Goal: Transaction & Acquisition: Purchase product/service

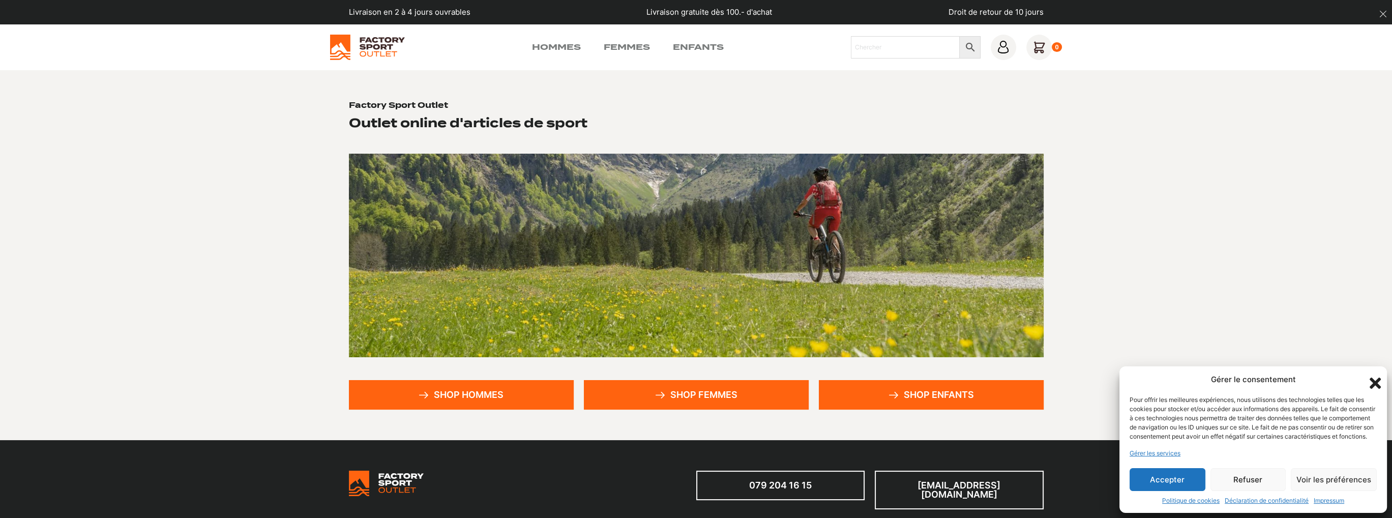
click at [1170, 471] on button "Accepter" at bounding box center [1167, 479] width 76 height 23
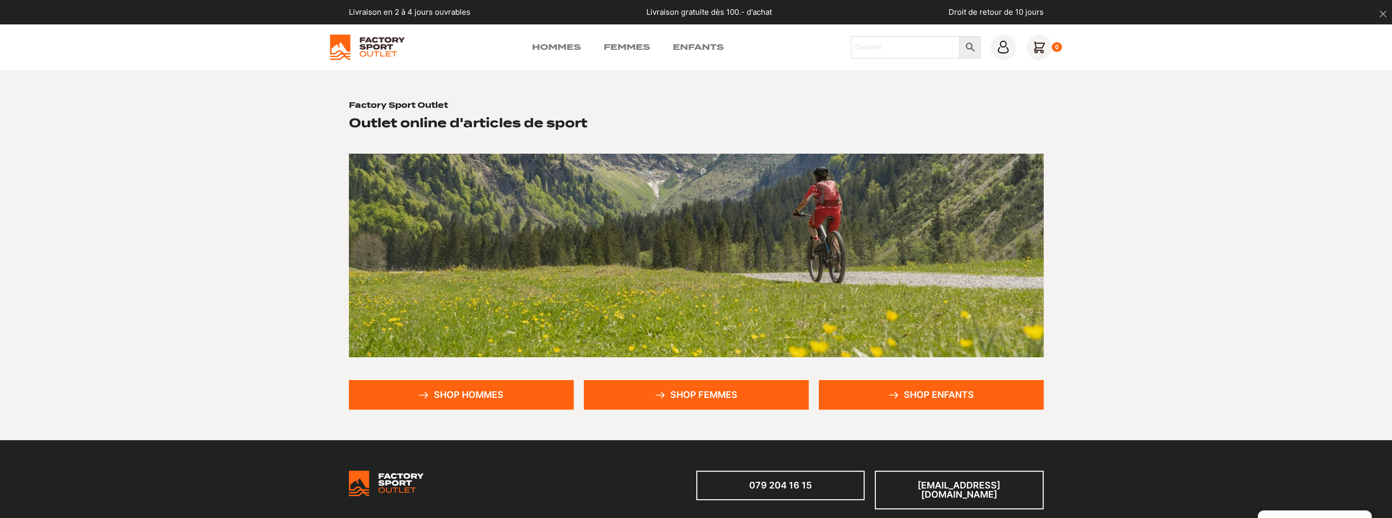
click at [484, 393] on link "Shop hommes" at bounding box center [461, 394] width 225 height 29
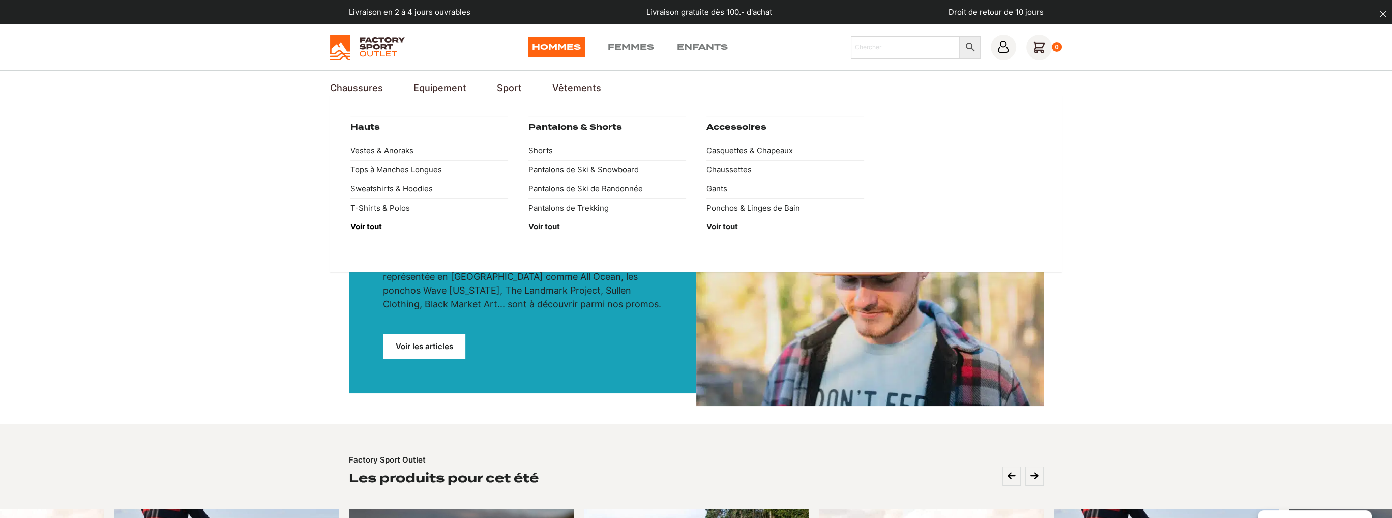
click at [367, 232] on link "Voir tout" at bounding box center [429, 227] width 158 height 19
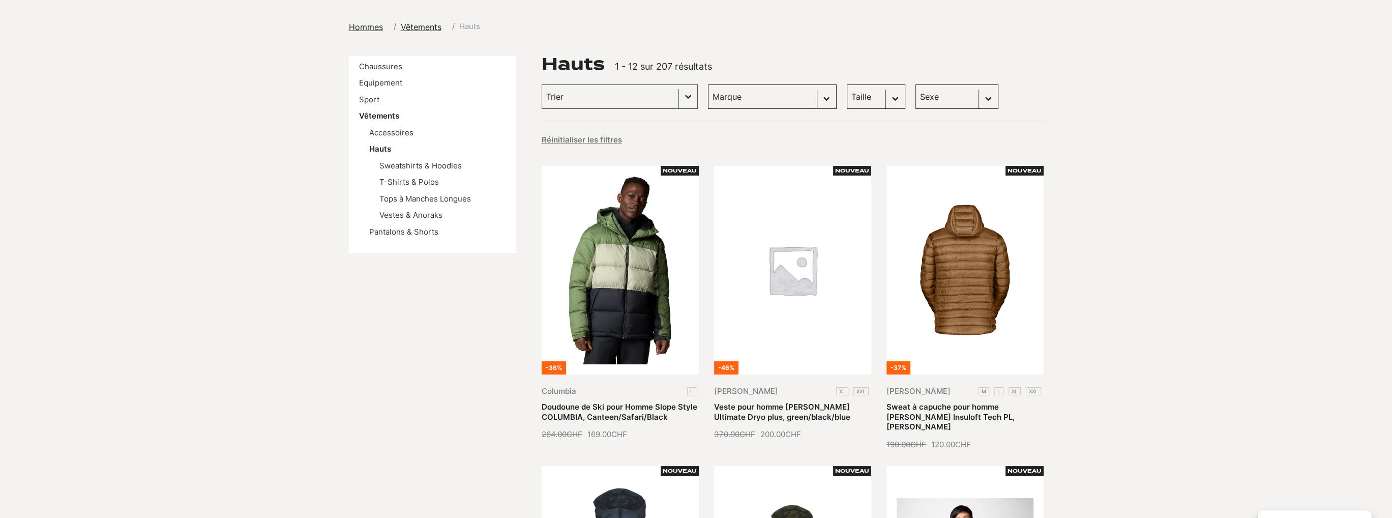
scroll to position [153, 0]
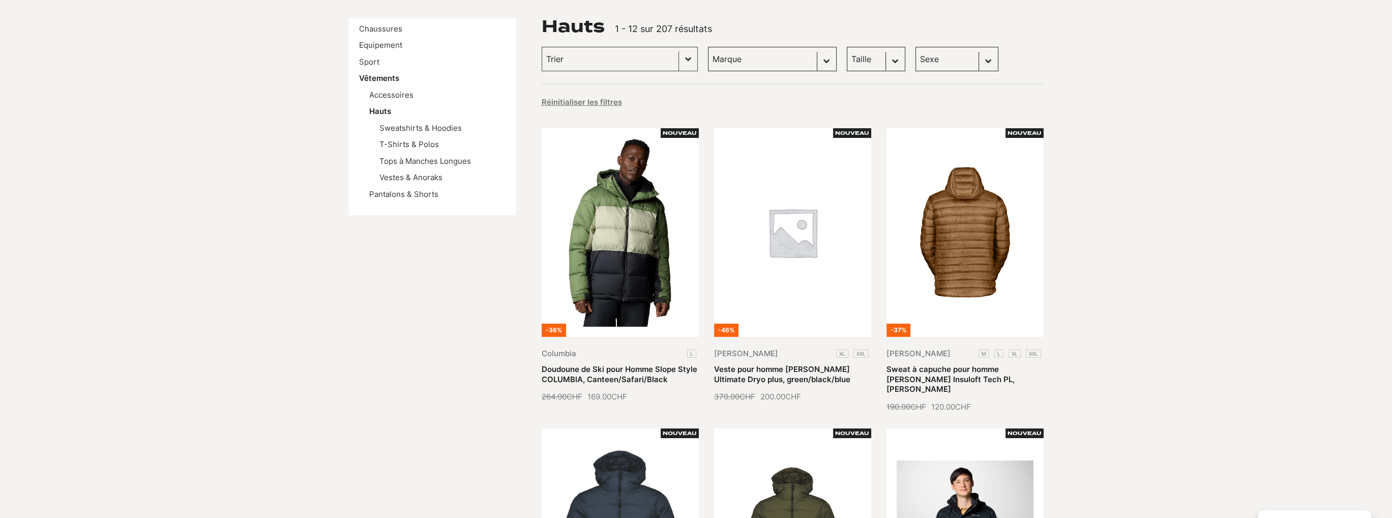
click at [872, 57] on select "Taille L (28) M (25) XL (17) S (11) XXL (10) XXXL (1)" at bounding box center [876, 59] width 58 height 24
select select "xxxl"
click at [847, 47] on select "Taille L (28) M (25) XL (17) S (11) XXL (10) XXXL (1)" at bounding box center [876, 59] width 58 height 24
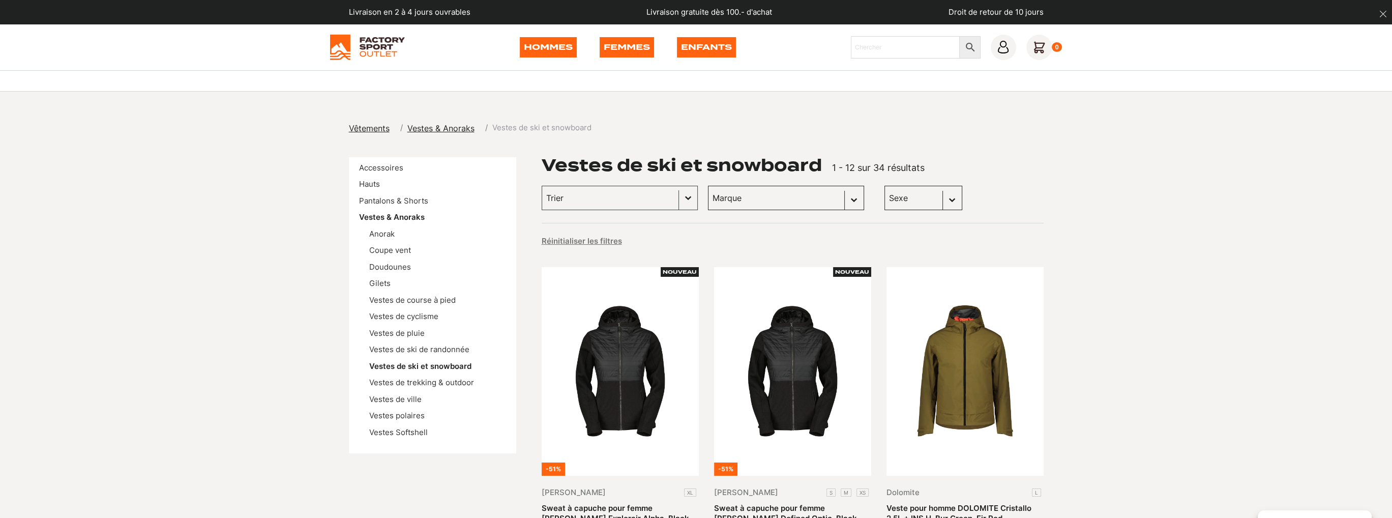
click at [888, 196] on select "Sexe Femmes (18) Hommes (16)" at bounding box center [923, 198] width 78 height 24
select select "hommes"
click at [884, 186] on select "Sexe Femmes (18) Hommes (16)" at bounding box center [923, 198] width 78 height 24
select select "hommes"
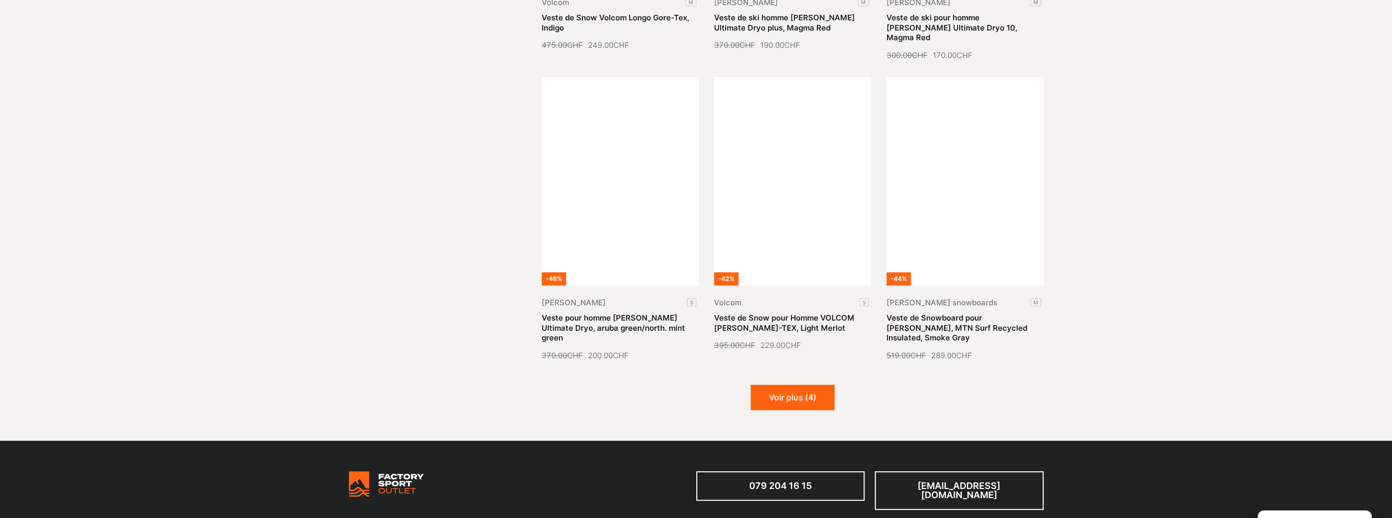
scroll to position [1119, 0]
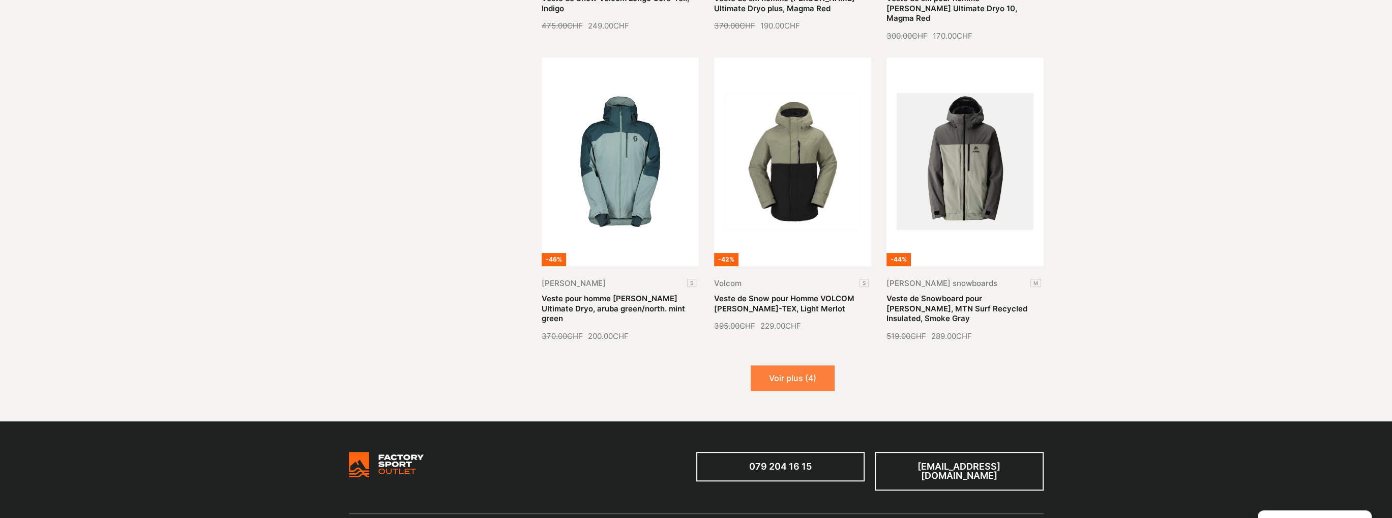
click at [823, 365] on button "Voir plus (4)" at bounding box center [793, 377] width 84 height 25
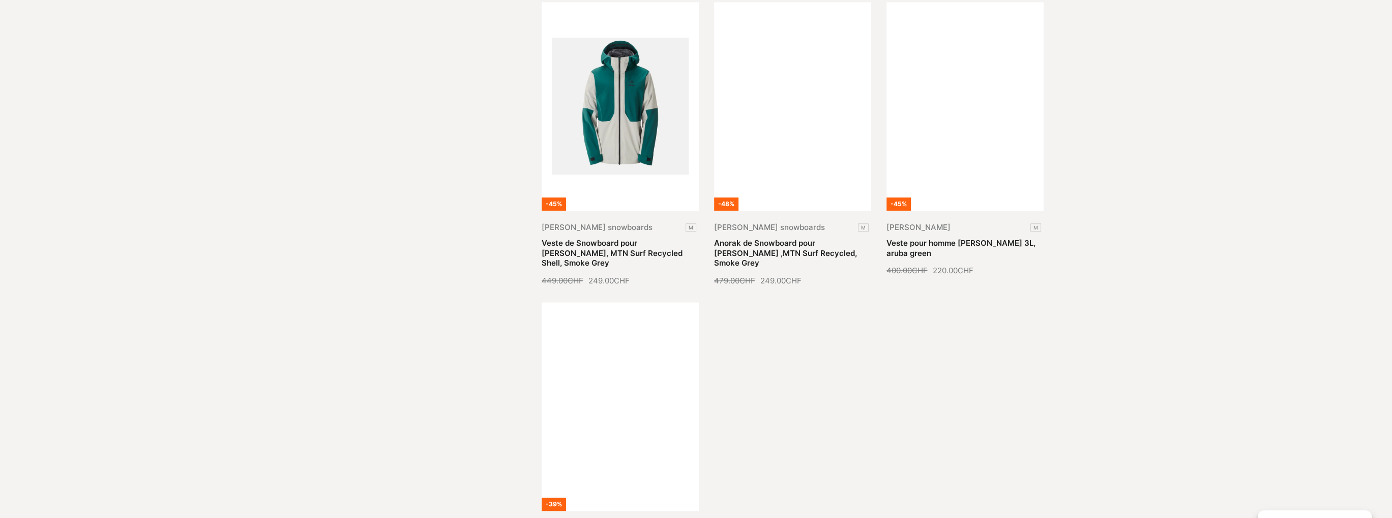
scroll to position [1526, 0]
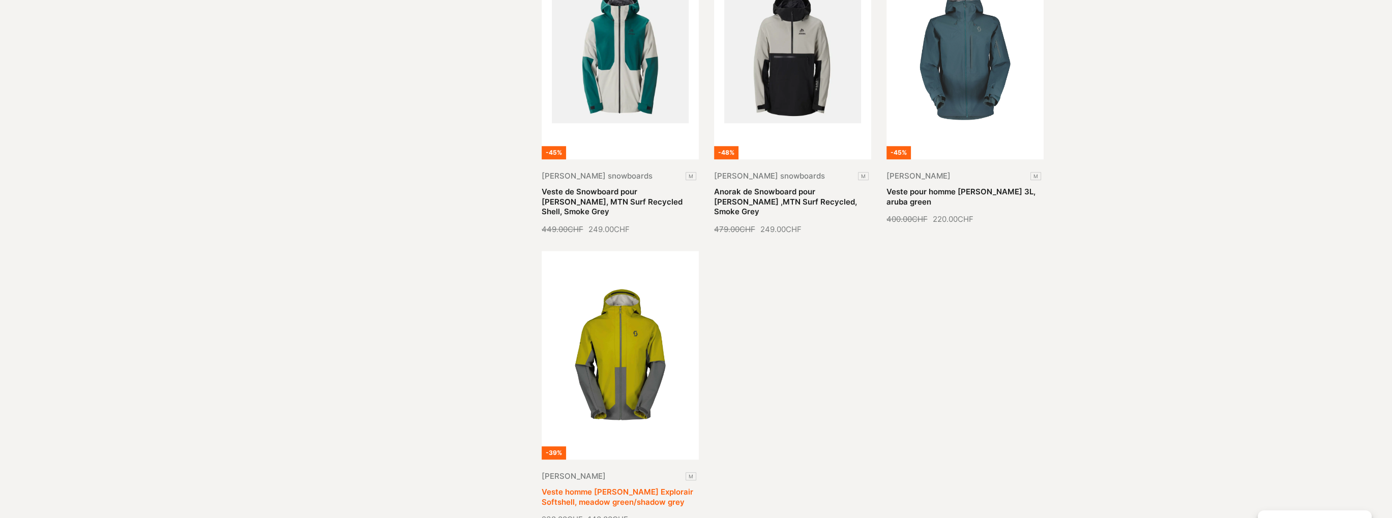
click at [648, 487] on link "Veste homme SCOTT Explorair Softshell, meadow green/shadow grey" at bounding box center [618, 497] width 152 height 20
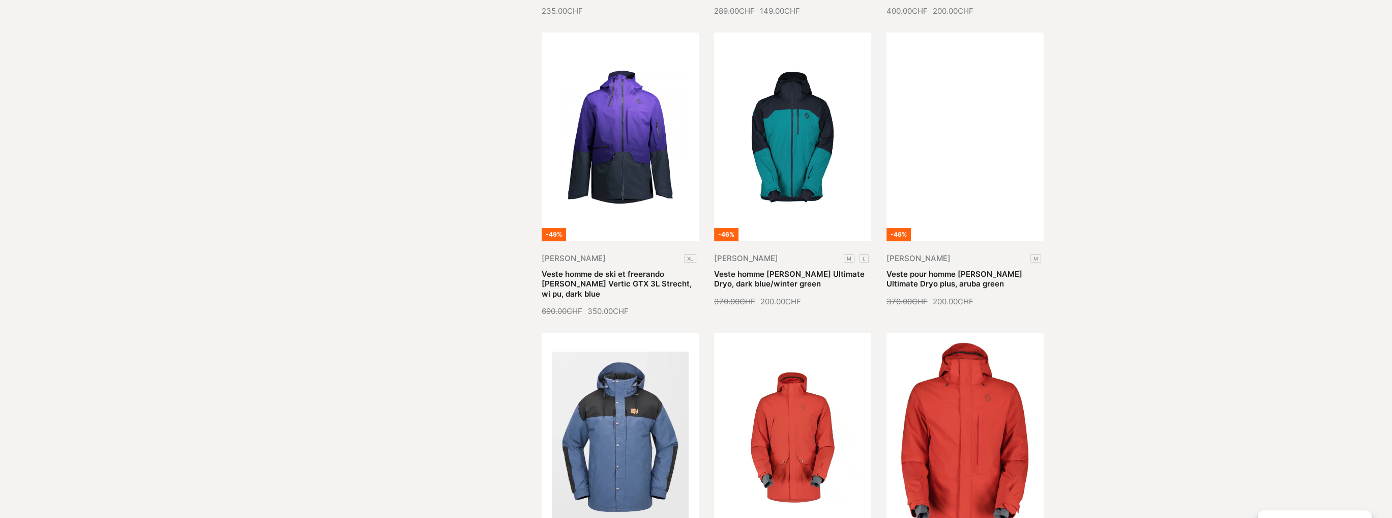
scroll to position [509, 0]
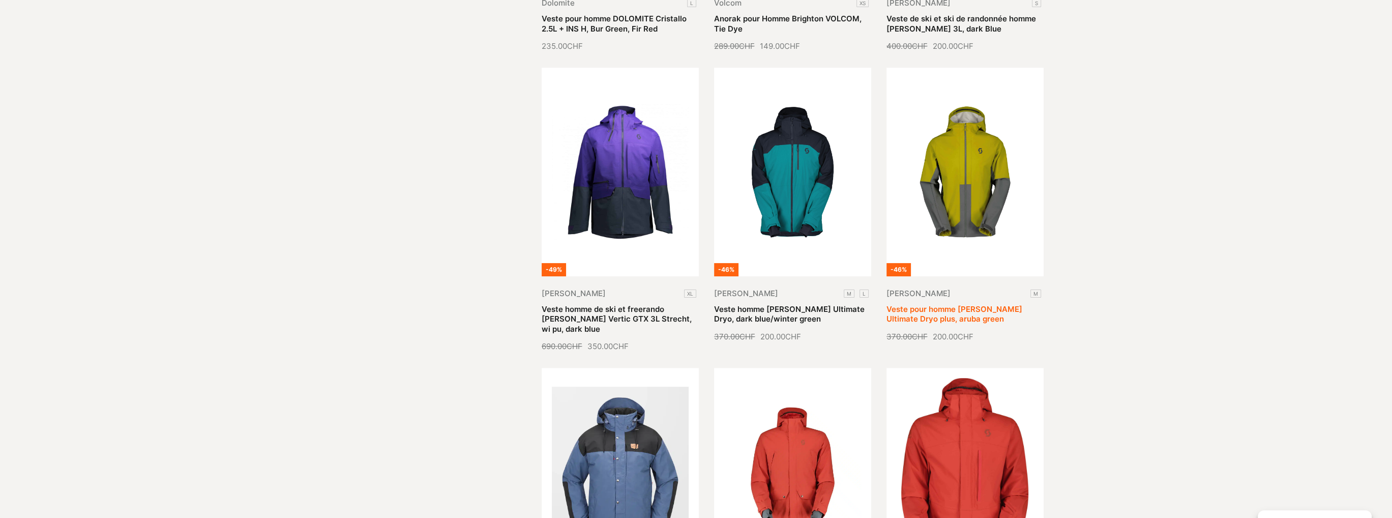
click at [977, 304] on link "Veste pour homme [PERSON_NAME] Ultimate Dryo plus, aruba green" at bounding box center [954, 314] width 136 height 20
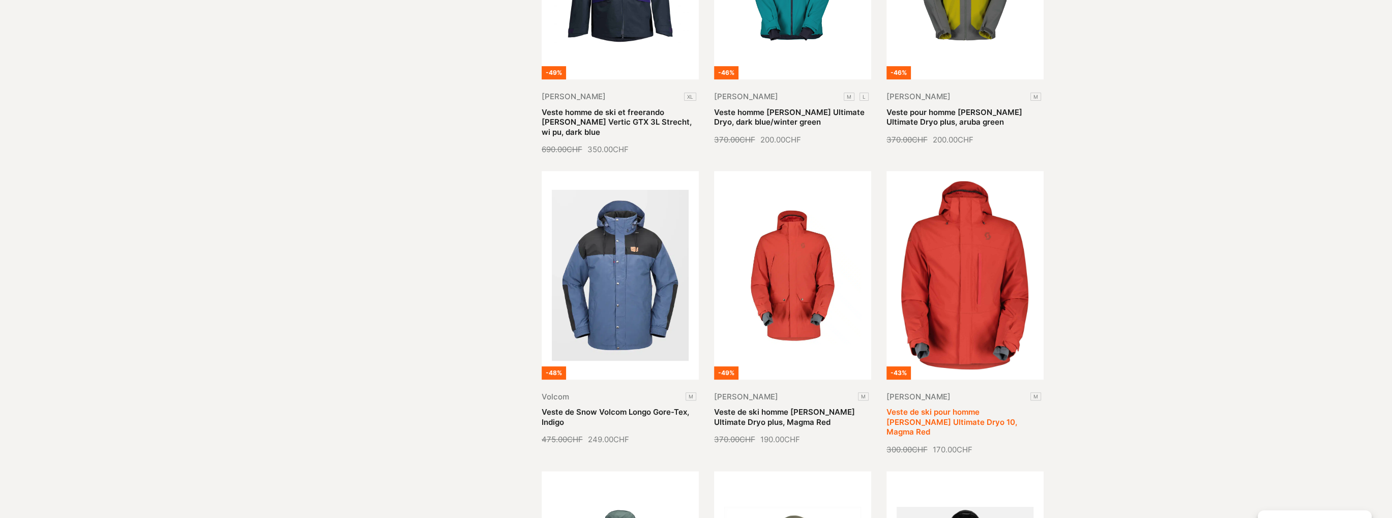
scroll to position [712, 0]
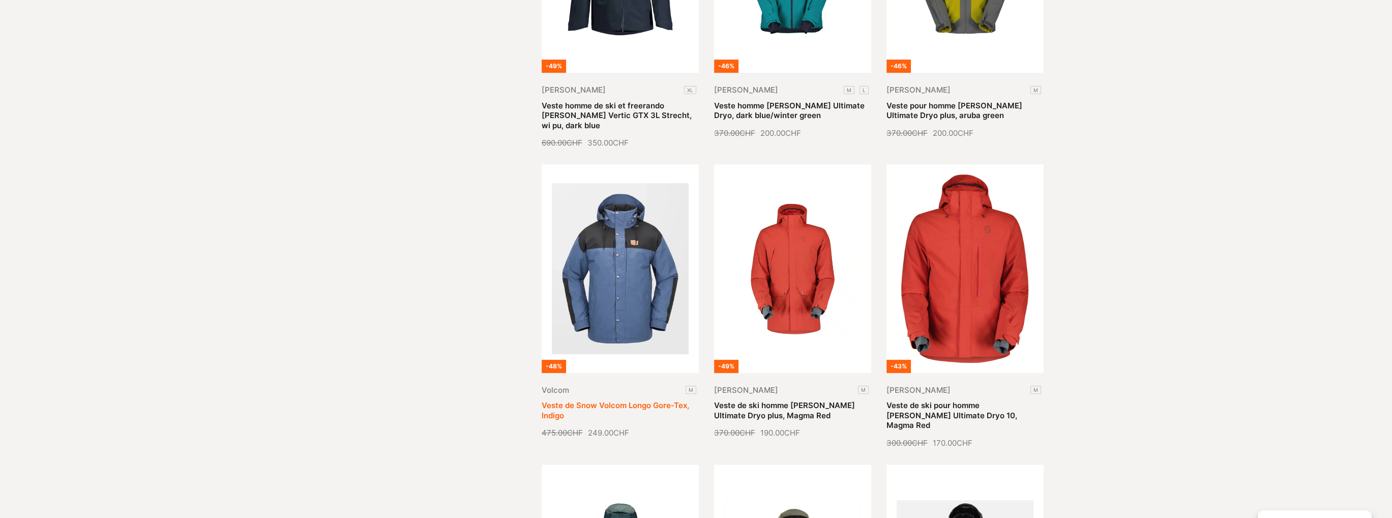
click at [638, 400] on link "Veste de Snow Volcom Longo Gore-Tex, Indigo" at bounding box center [615, 410] width 147 height 20
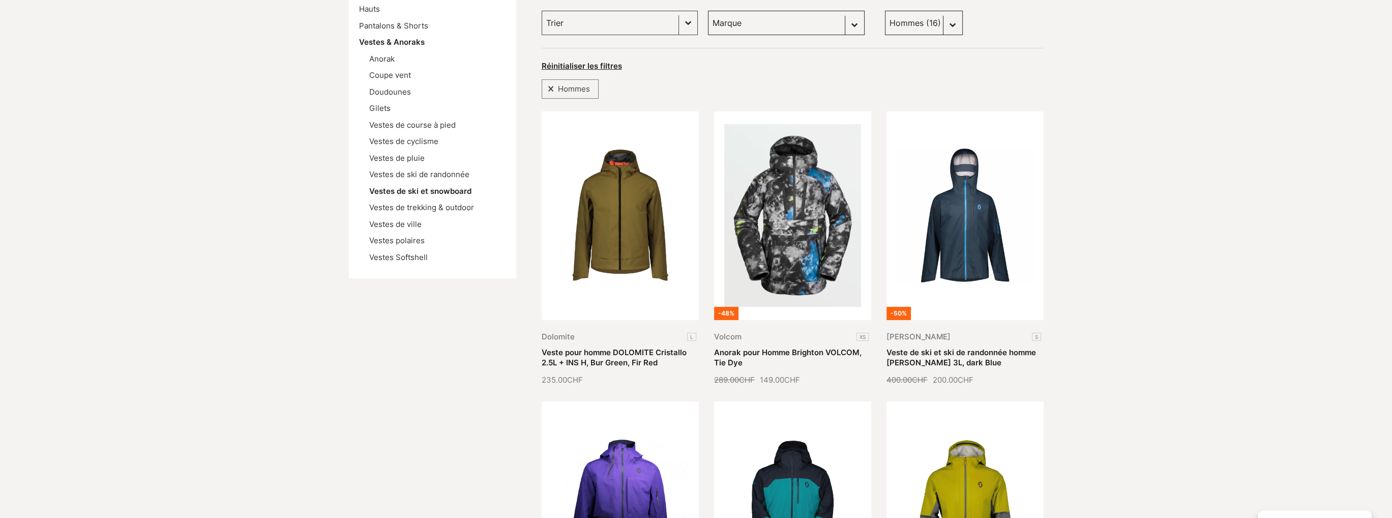
scroll to position [153, 0]
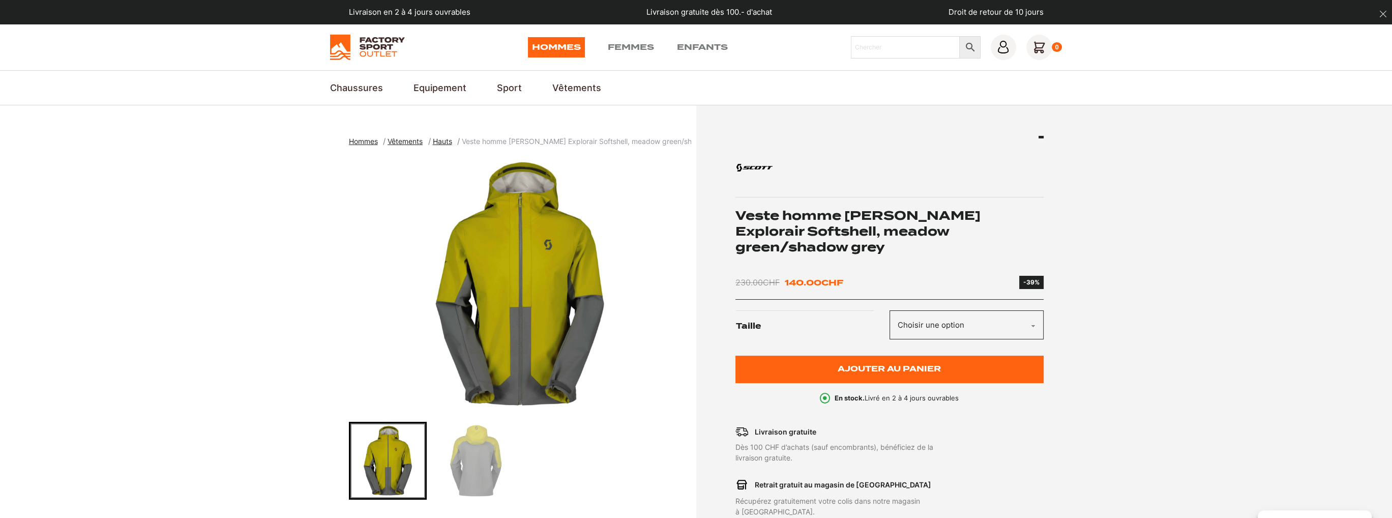
click at [1012, 313] on select "Choisir une option M" at bounding box center [966, 324] width 154 height 29
